Goal: Information Seeking & Learning: Understand process/instructions

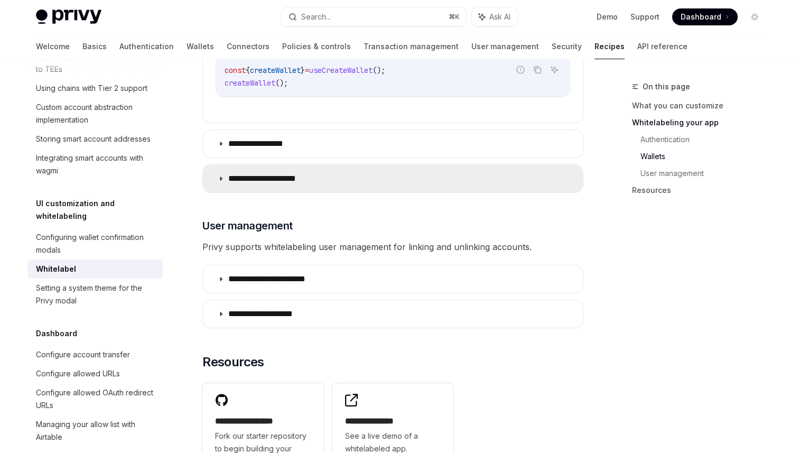
scroll to position [1239, 0]
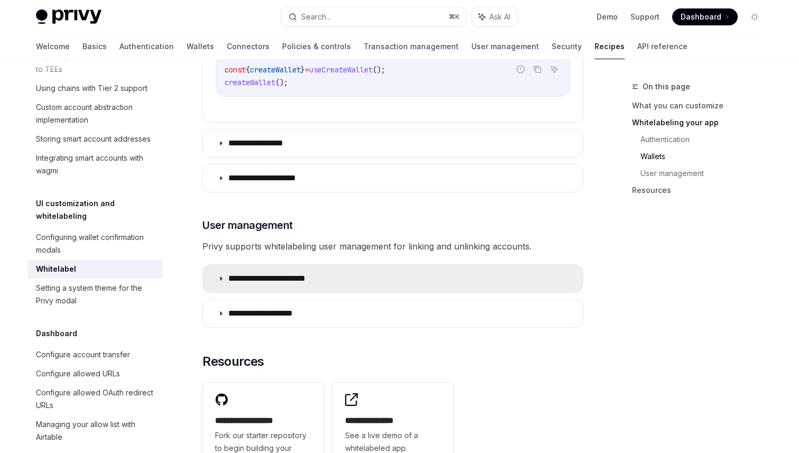
click at [522, 265] on summary "**********" at bounding box center [393, 278] width 380 height 27
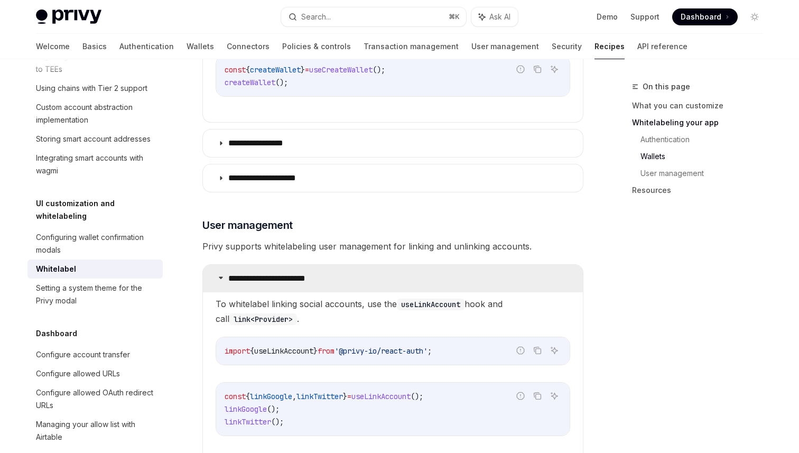
click at [522, 265] on summary "**********" at bounding box center [393, 278] width 380 height 27
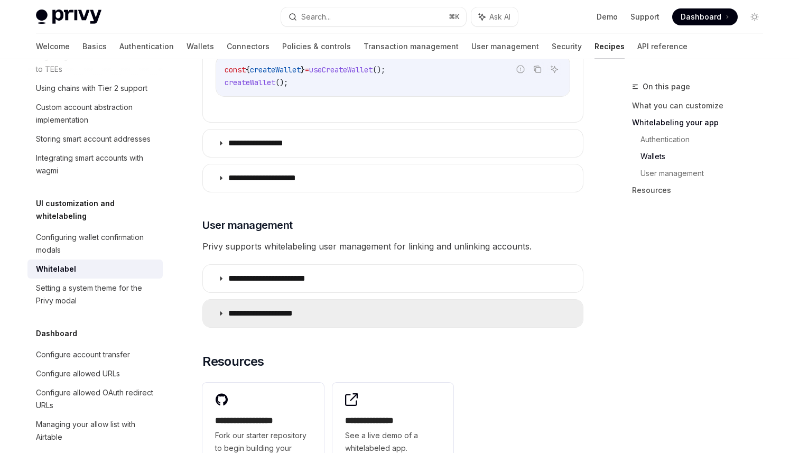
click at [441, 299] on summary "**********" at bounding box center [393, 312] width 380 height 27
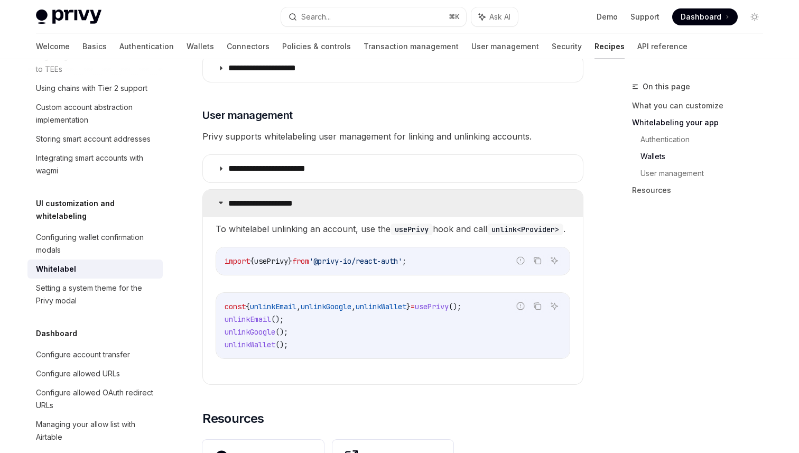
scroll to position [1354, 0]
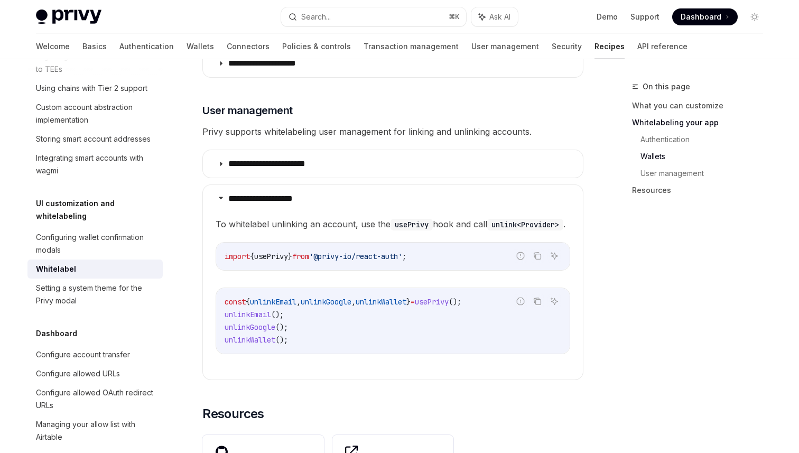
click at [390, 308] on code "const { unlinkEmail , unlinkGoogle , unlinkWallet } = usePrivy (); unlinkEmail …" at bounding box center [392, 320] width 336 height 51
click at [351, 300] on span "unlinkGoogle" at bounding box center [326, 302] width 51 height 10
copy code "const { unlinkEmail , unlinkGoogle , unlinkWallet } = usePrivy ();"
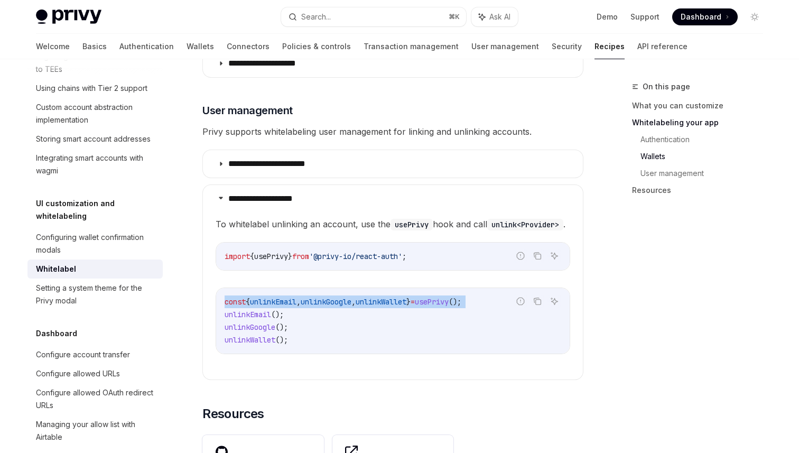
copy code "const { unlinkEmail , unlinkGoogle , unlinkWallet } = usePrivy ();"
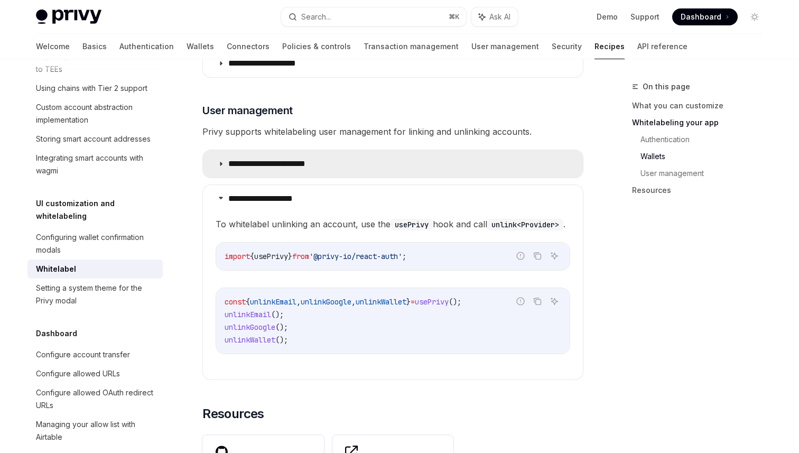
click at [335, 150] on summary "**********" at bounding box center [393, 163] width 380 height 27
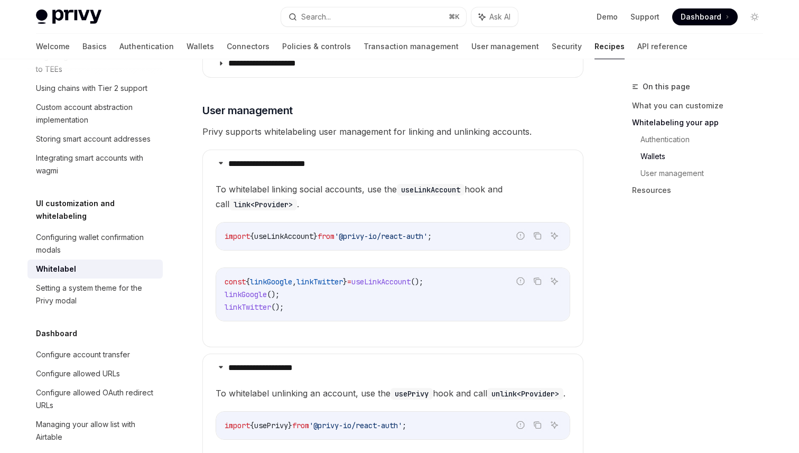
click at [446, 239] on children "To whitelabel linking social accounts, use the useLinkAccount hook and call lin…" at bounding box center [392, 260] width 354 height 156
click at [458, 281] on code "const { linkGoogle , linkTwitter } = useLinkAccount (); linkGoogle (); linkTwit…" at bounding box center [392, 294] width 336 height 38
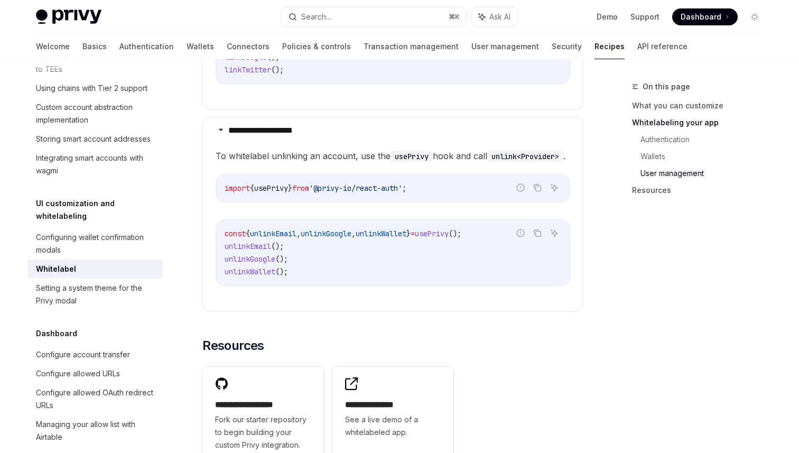
scroll to position [1597, 0]
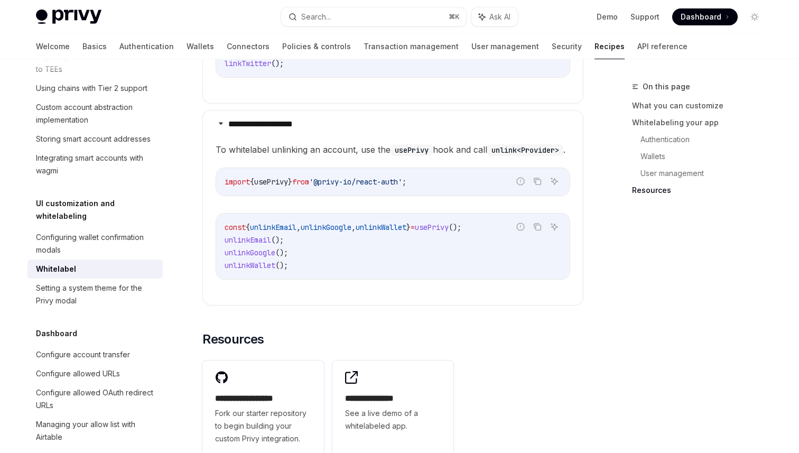
click at [284, 252] on span "();" at bounding box center [281, 253] width 13 height 10
click at [274, 248] on span "unlinkGoogle" at bounding box center [249, 253] width 51 height 10
copy span "unlinkGoogle"
click at [304, 268] on code "const { unlinkEmail , unlinkGoogle , unlinkWallet } = usePrivy (); unlinkEmail …" at bounding box center [392, 246] width 336 height 51
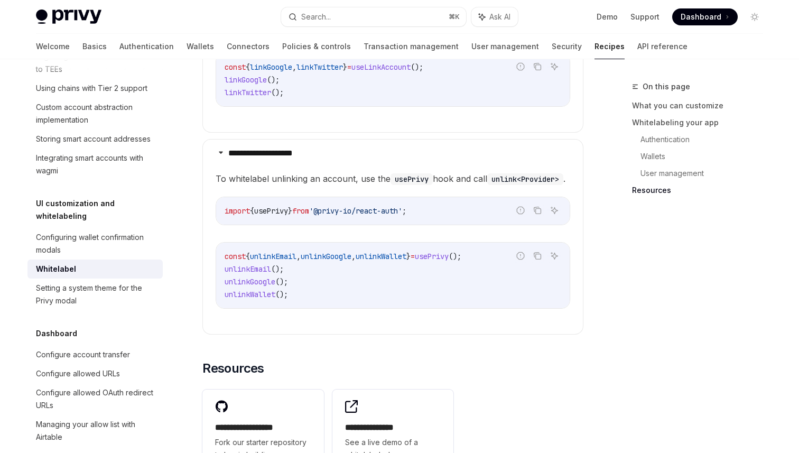
scroll to position [1565, 0]
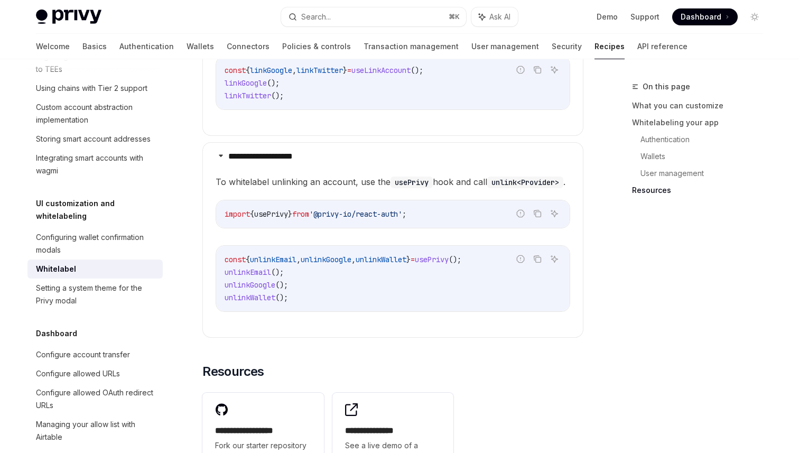
click at [318, 27] on div "Privy Docs home page Search... ⌘ K Ask AI Demo Support Dashboard Dashboard Sear…" at bounding box center [399, 17] width 727 height 34
click at [314, 20] on div "Search..." at bounding box center [316, 17] width 30 height 13
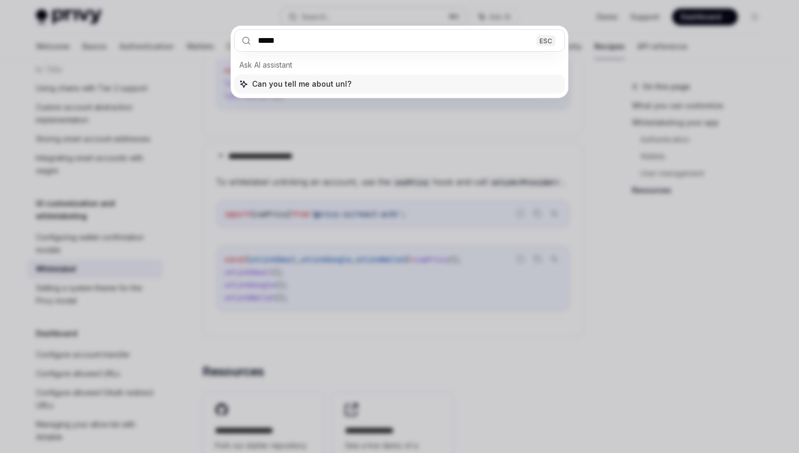
type input "******"
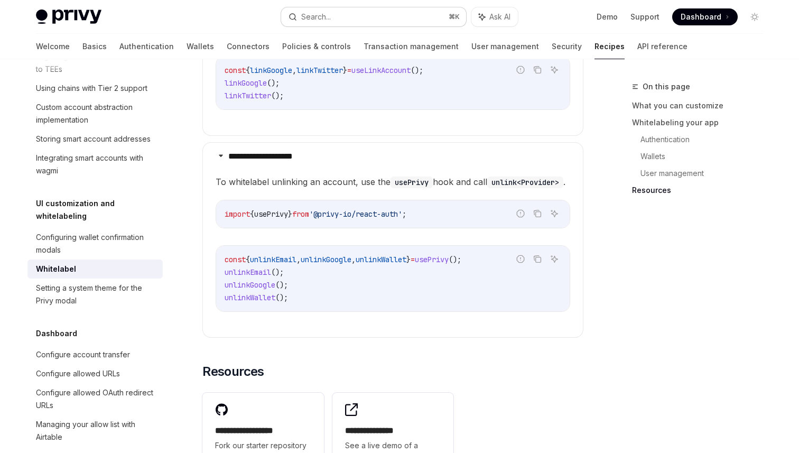
type textarea "*"
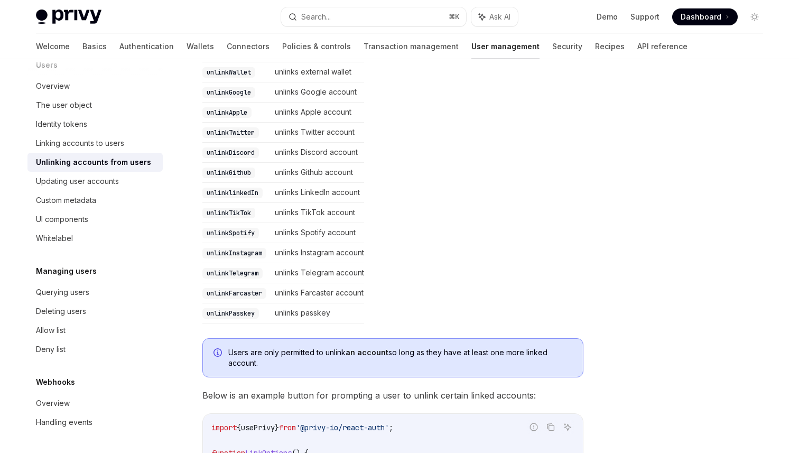
scroll to position [495, 0]
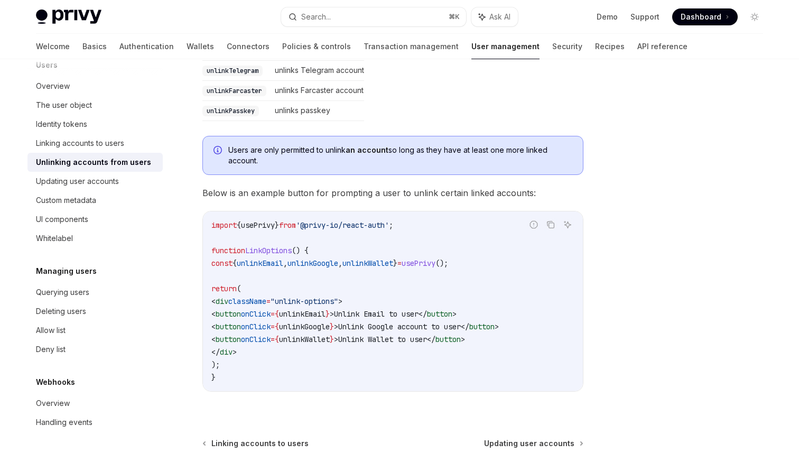
click at [322, 309] on span "unlinkEmail" at bounding box center [302, 314] width 46 height 10
copy span "unlinkEmail"
click at [592, 215] on div "Users Unlinking accounts from users OpenAI Open in ChatGPT OpenAI Open in ChatG…" at bounding box center [399, 64] width 744 height 1001
click at [417, 215] on div "Users Unlinking accounts from users OpenAI Open in ChatGPT OpenAI Open in ChatG…" at bounding box center [399, 64] width 744 height 1001
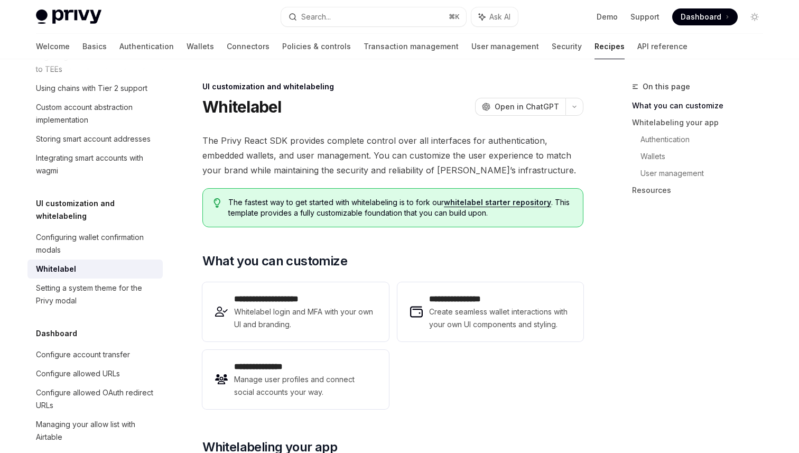
scroll to position [14, 0]
